Goal: Information Seeking & Learning: Learn about a topic

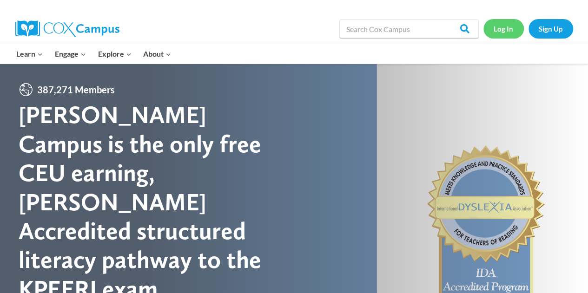
click at [505, 27] on link "Log In" at bounding box center [504, 28] width 40 height 19
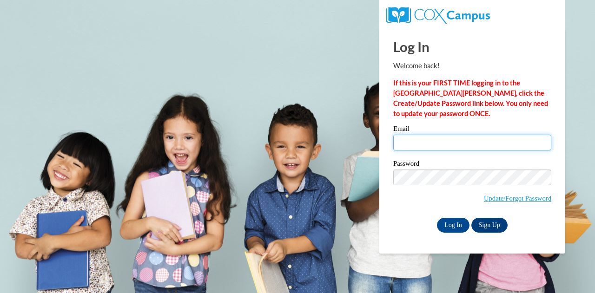
click at [431, 148] on input "Email" at bounding box center [472, 143] width 158 height 16
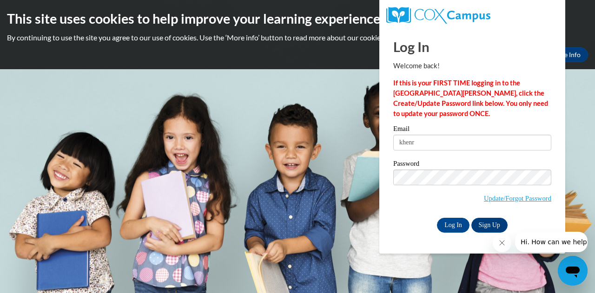
type input "khenry@kippatl.org"
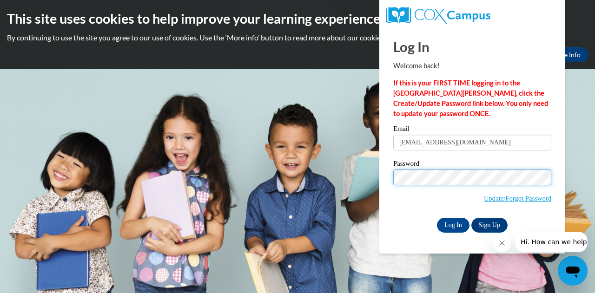
click at [437, 218] on input "Log In" at bounding box center [453, 225] width 33 height 15
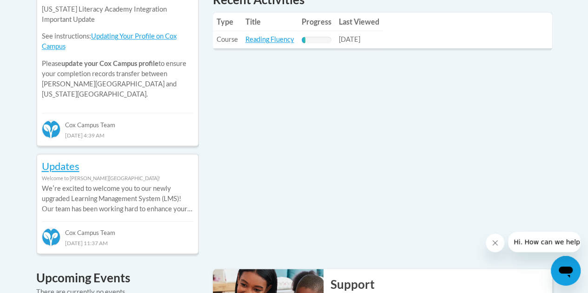
scroll to position [470, 0]
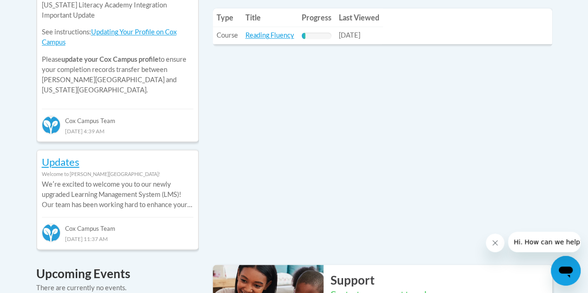
click at [274, 40] on td "Title: Reading Fluency" at bounding box center [270, 35] width 56 height 17
click at [273, 37] on link "Reading Fluency" at bounding box center [269, 35] width 49 height 8
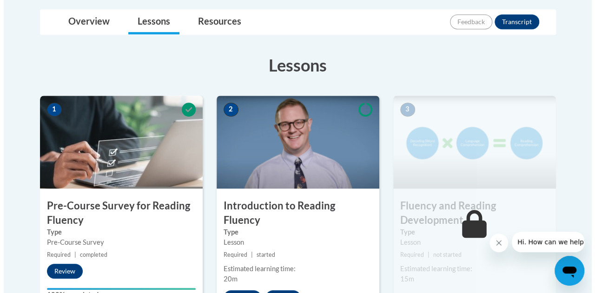
scroll to position [227, 0]
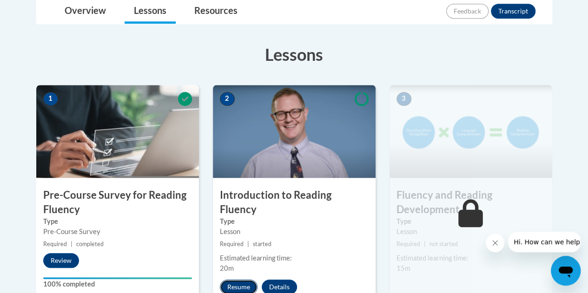
click at [228, 280] on button "Resume" at bounding box center [239, 287] width 38 height 15
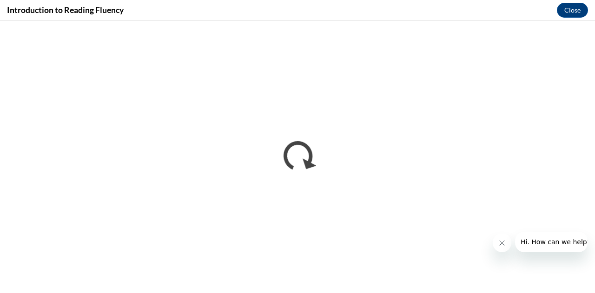
scroll to position [0, 0]
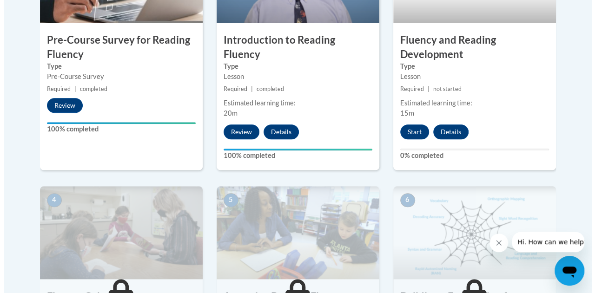
scroll to position [381, 0]
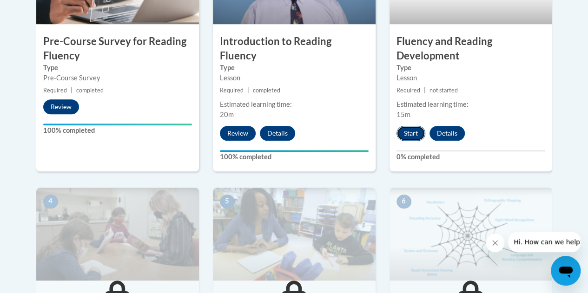
click at [401, 134] on button "Start" at bounding box center [411, 133] width 29 height 15
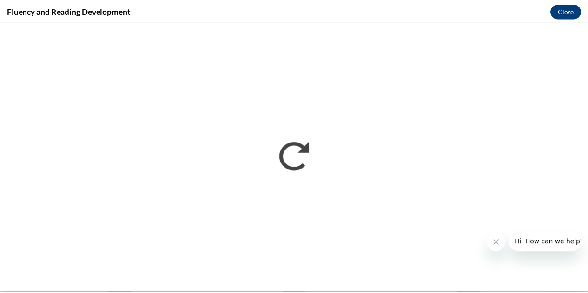
scroll to position [0, 0]
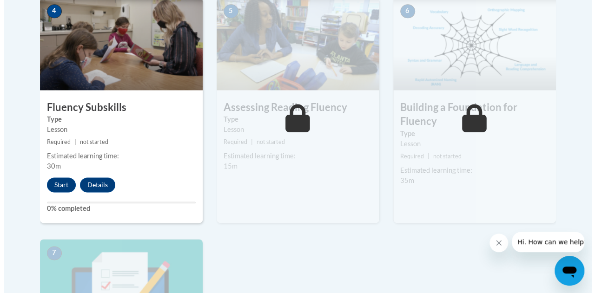
scroll to position [587, 0]
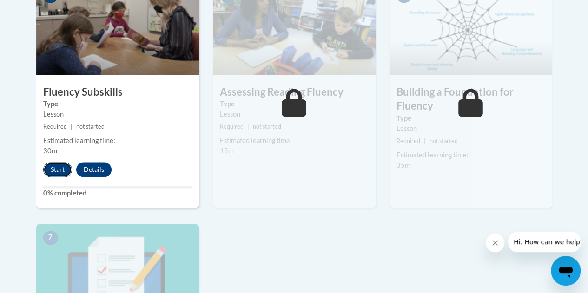
click at [54, 167] on button "Start" at bounding box center [57, 169] width 29 height 15
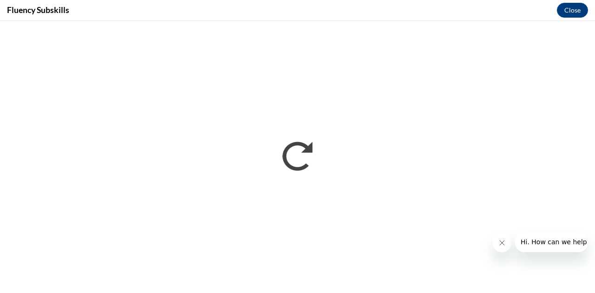
scroll to position [0, 0]
